Goal: Contribute content

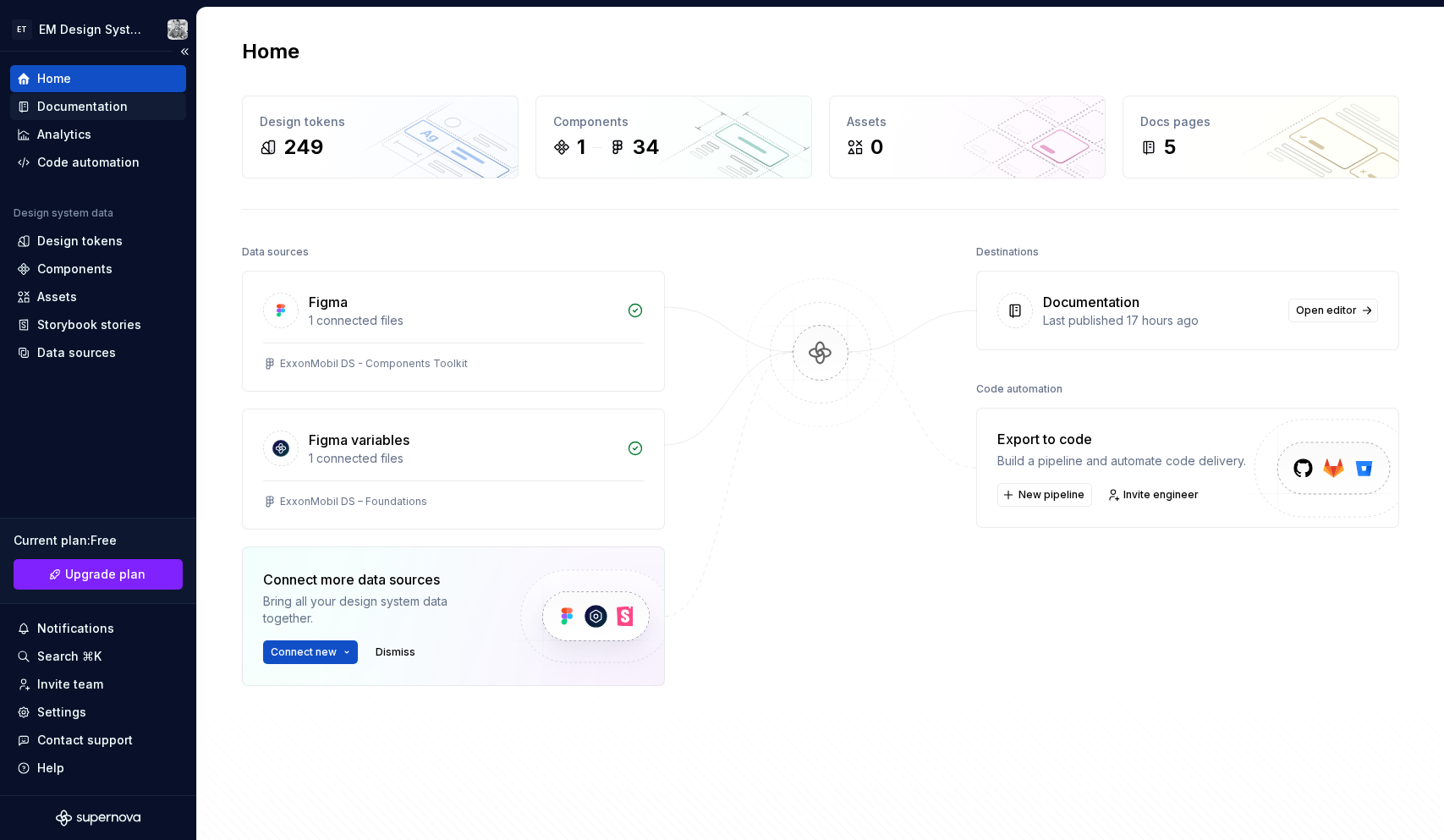
click at [120, 102] on div "Documentation" at bounding box center [83, 106] width 91 height 17
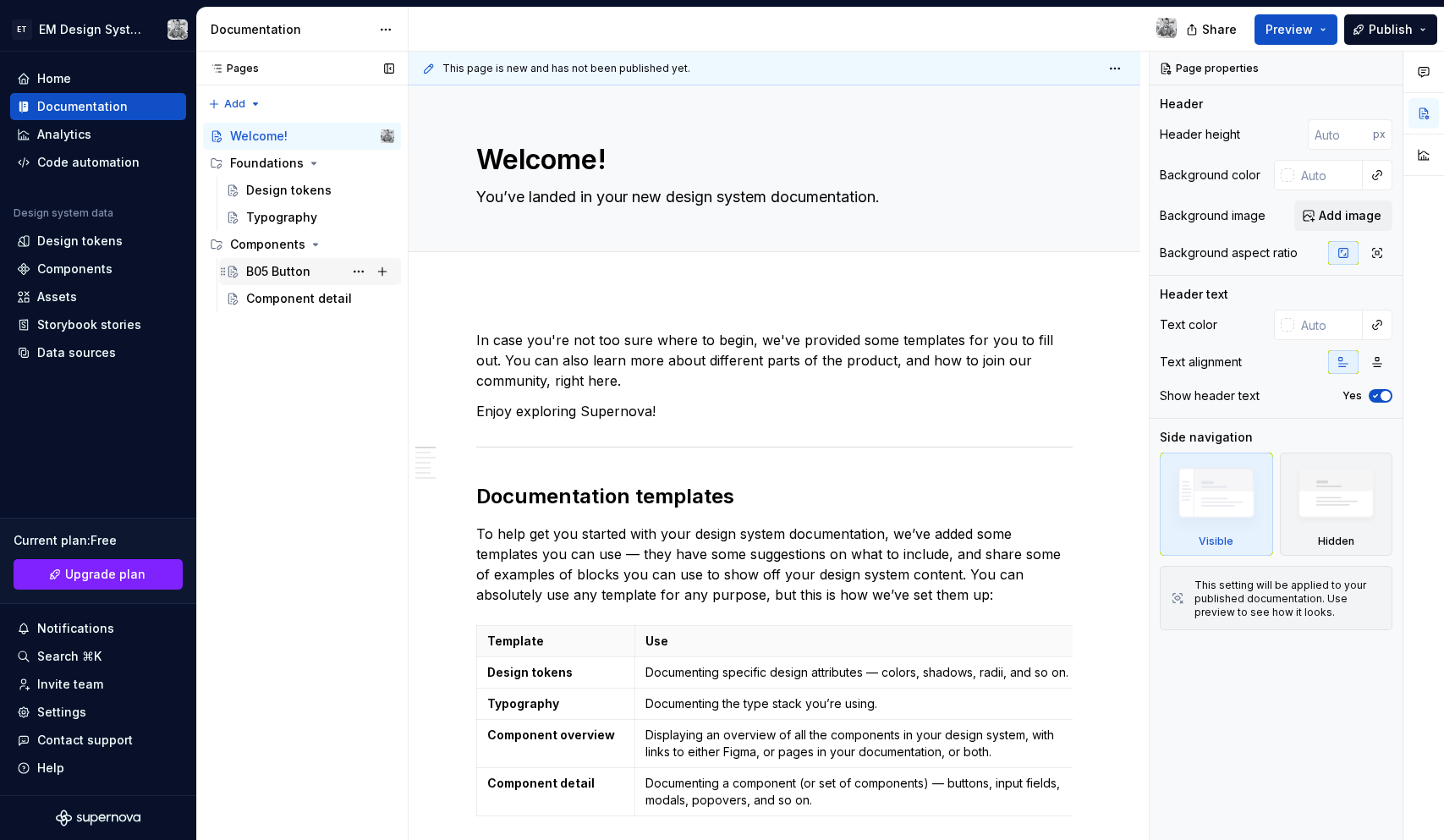
click at [306, 273] on div "B05 Button" at bounding box center [279, 271] width 64 height 17
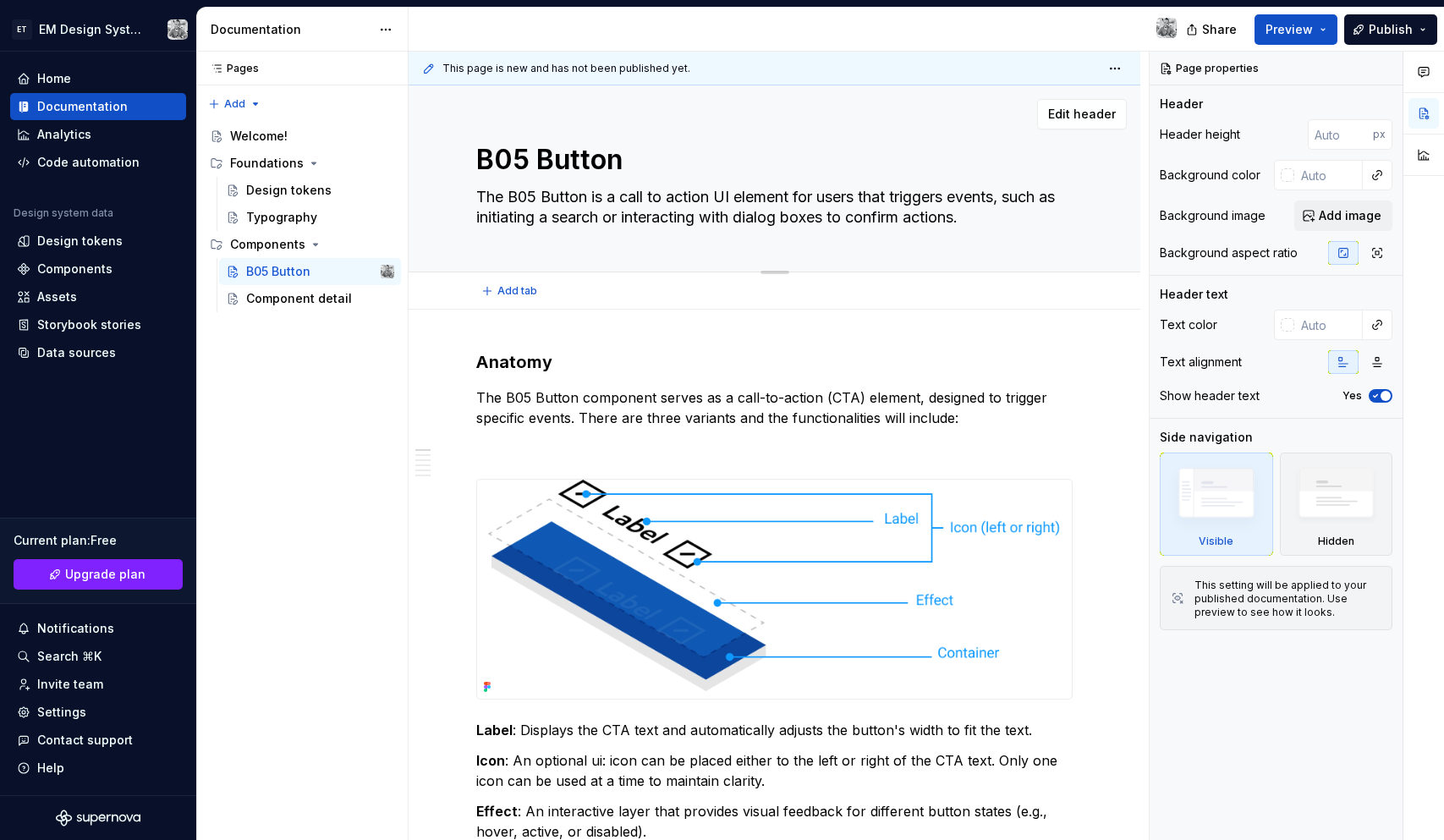
click at [723, 216] on textarea "The B05 Button is a call to action UI element for users that triggers events, s…" at bounding box center [771, 206] width 596 height 47
click at [886, 196] on textarea "The B05 Button is a call to action UI element for users that triggers events, s…" at bounding box center [771, 206] width 596 height 47
click at [1001, 229] on textarea "The B05 Button is a call to action UI element for users that triggers events, s…" at bounding box center [771, 206] width 596 height 47
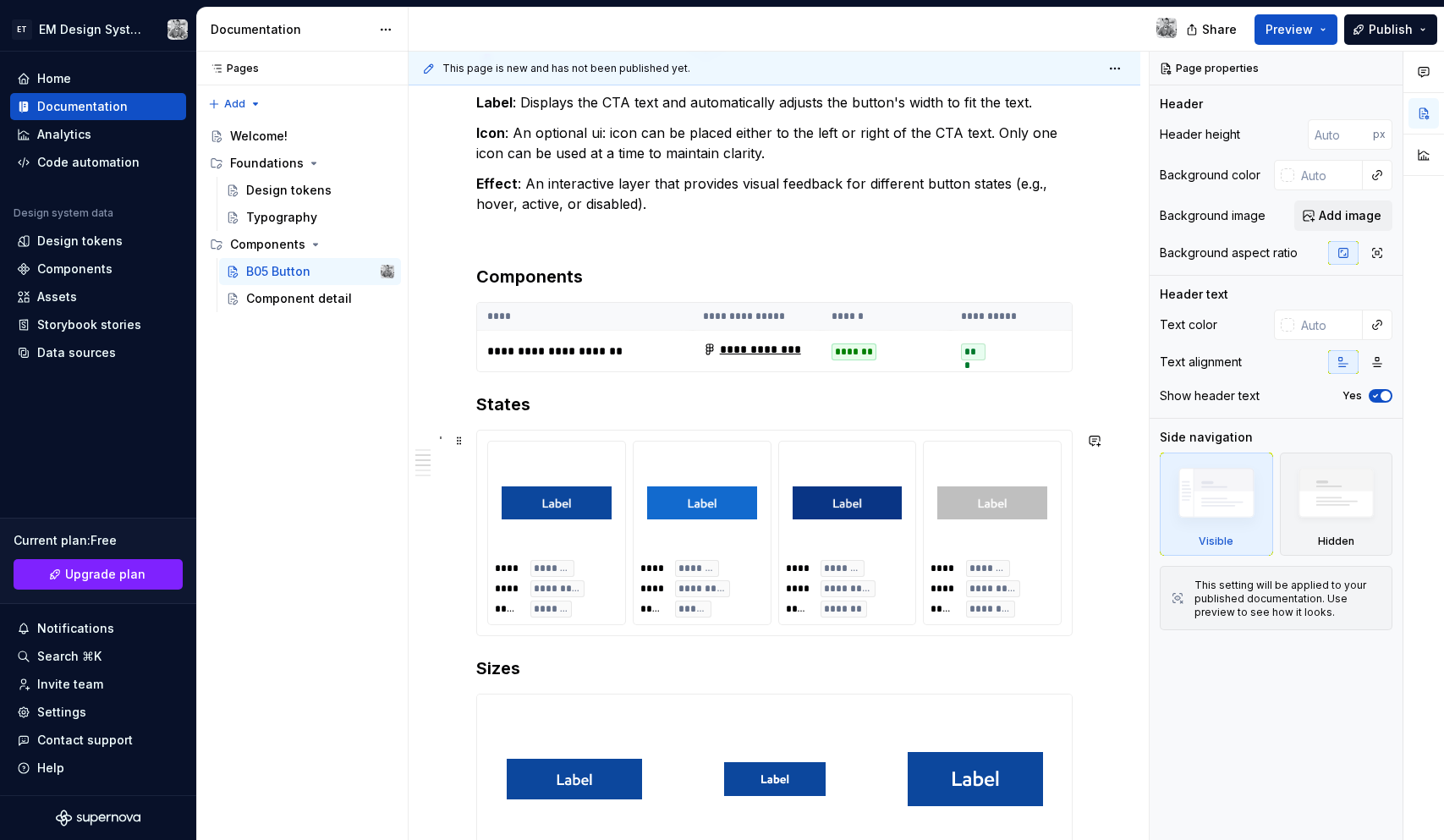
scroll to position [626, 0]
type textarea "*"
